Goal: Information Seeking & Learning: Learn about a topic

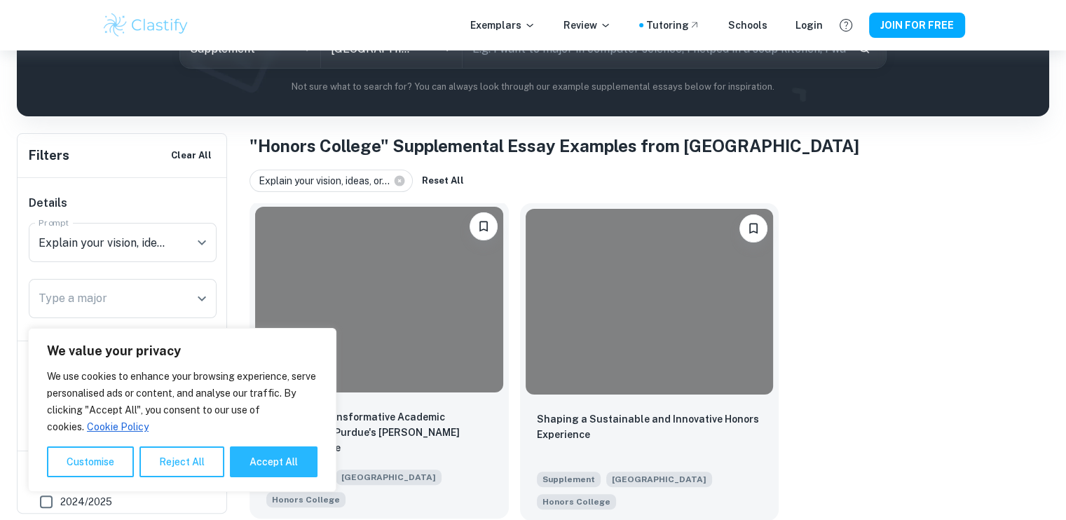
scroll to position [200, 0]
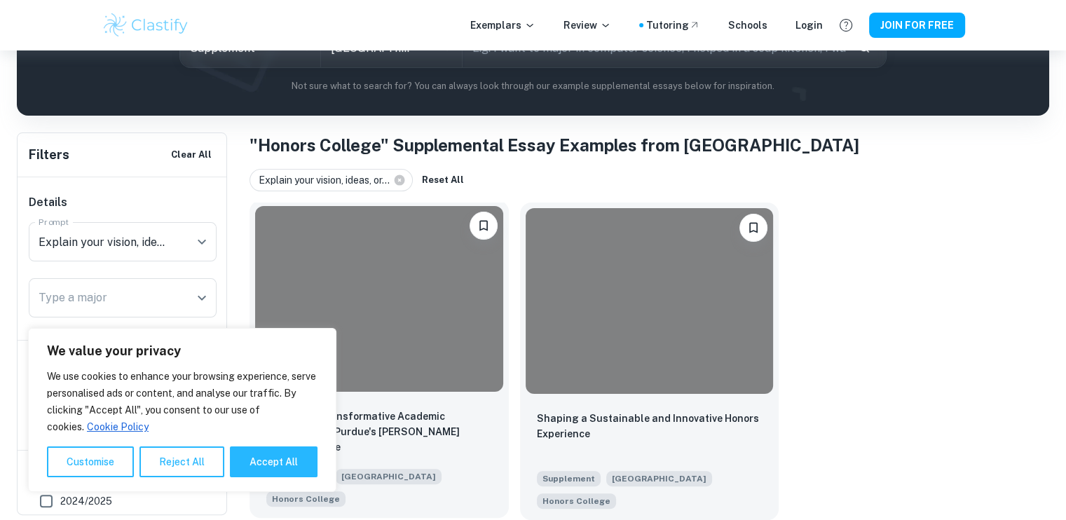
click at [371, 301] on div at bounding box center [379, 299] width 248 height 186
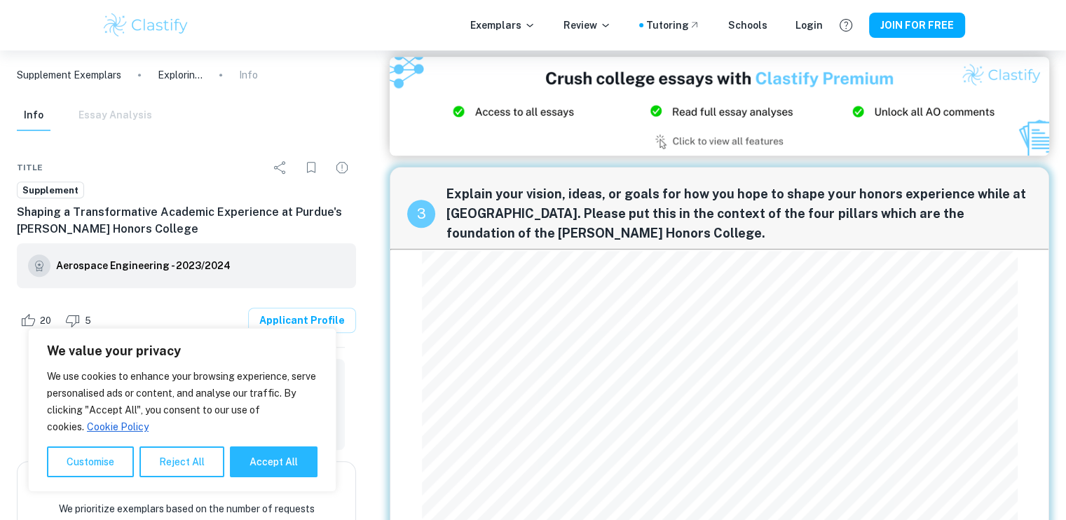
scroll to position [1051, 0]
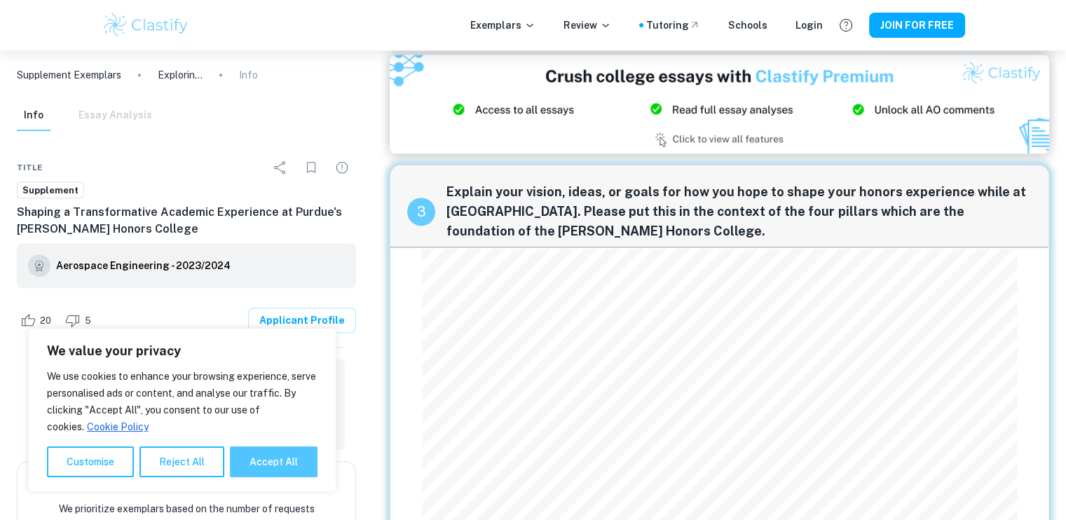
click at [261, 462] on button "Accept All" at bounding box center [274, 461] width 88 height 31
checkbox input "true"
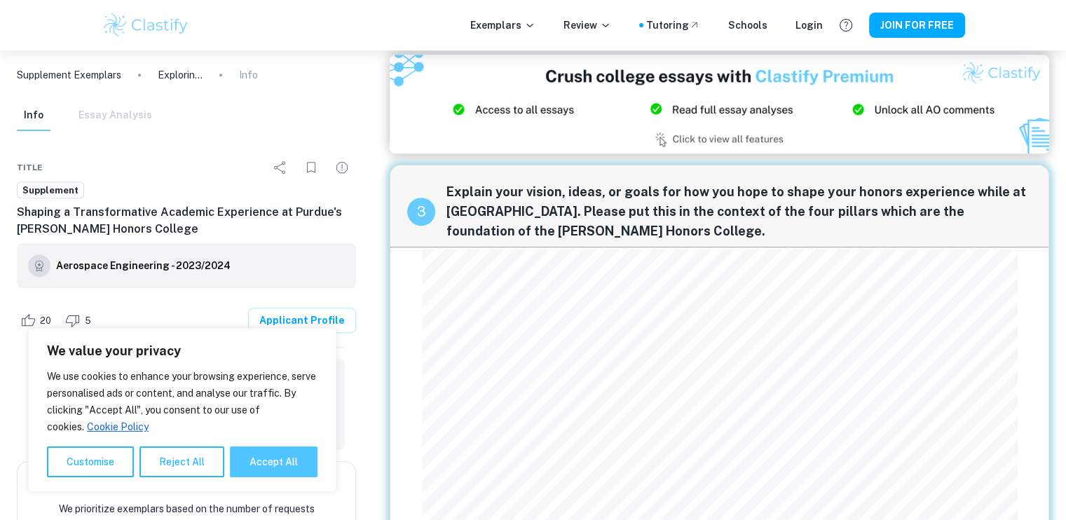
checkbox input "true"
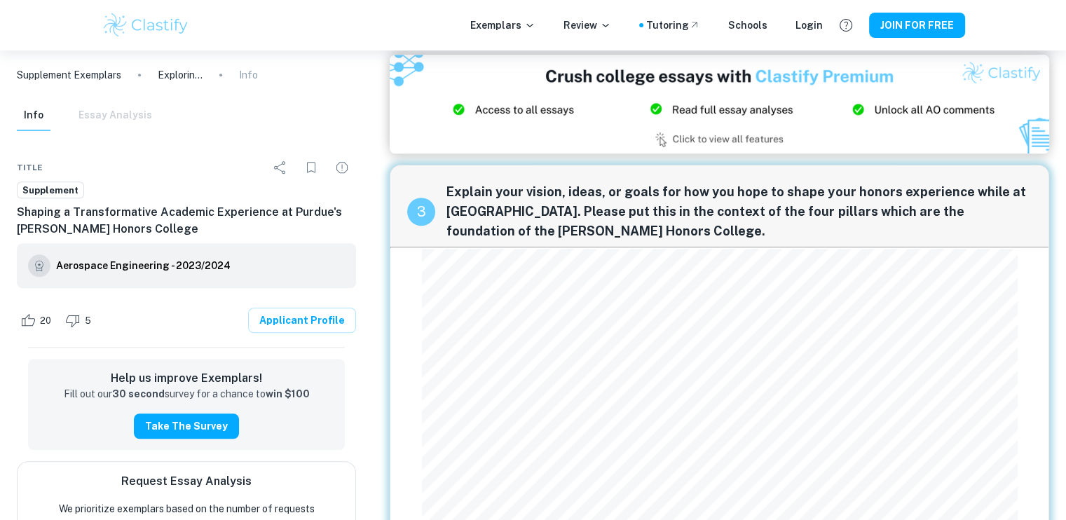
drag, startPoint x: 548, startPoint y: 187, endPoint x: 1013, endPoint y: 182, distance: 464.7
click at [1013, 182] on span "Explain your vision, ideas, or goals for how you hope to shape your honors expe…" at bounding box center [738, 211] width 585 height 59
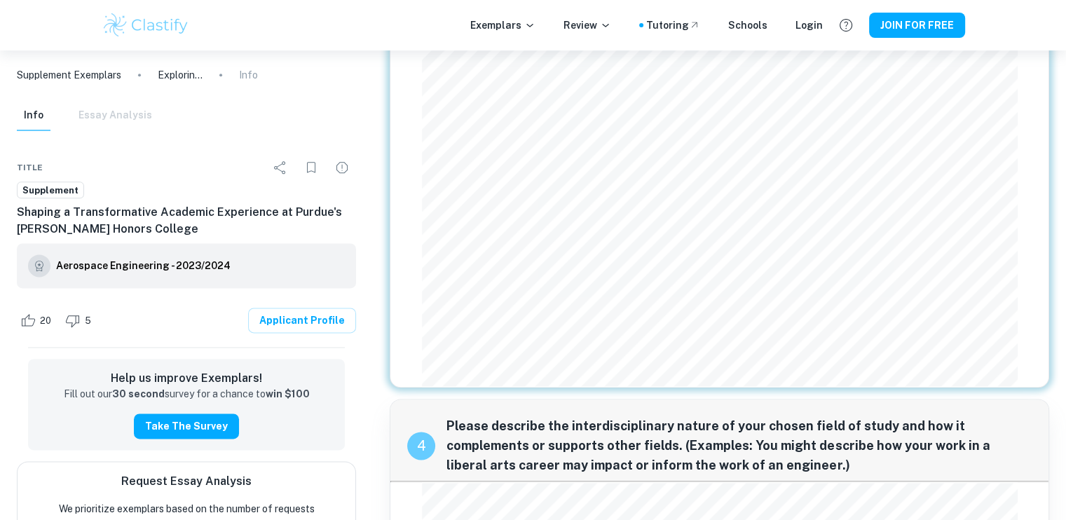
scroll to position [1812, 0]
